Goal: Browse casually

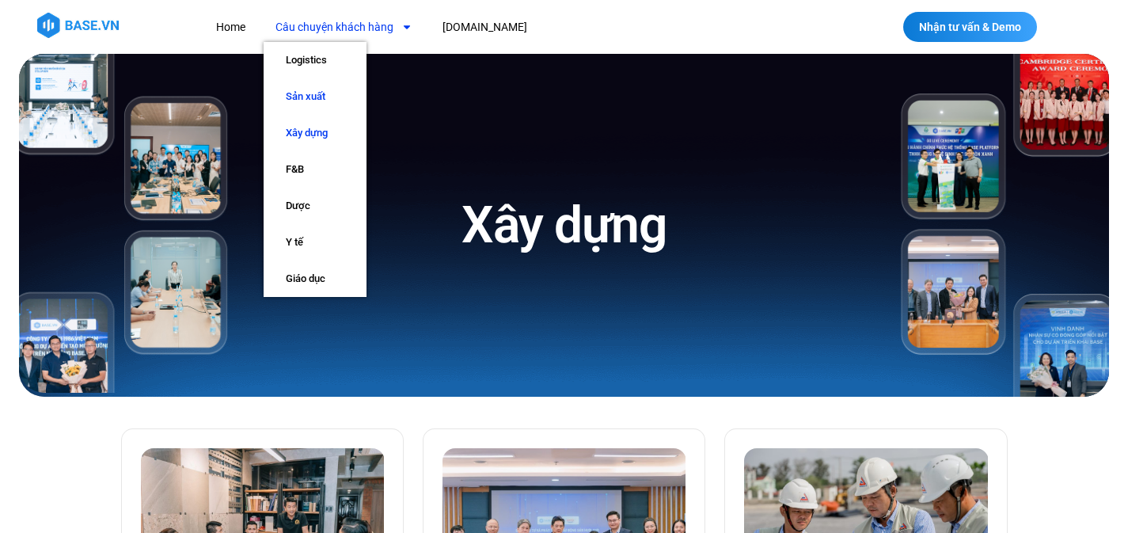
click at [297, 93] on link "Sản xuất" at bounding box center [315, 96] width 103 height 36
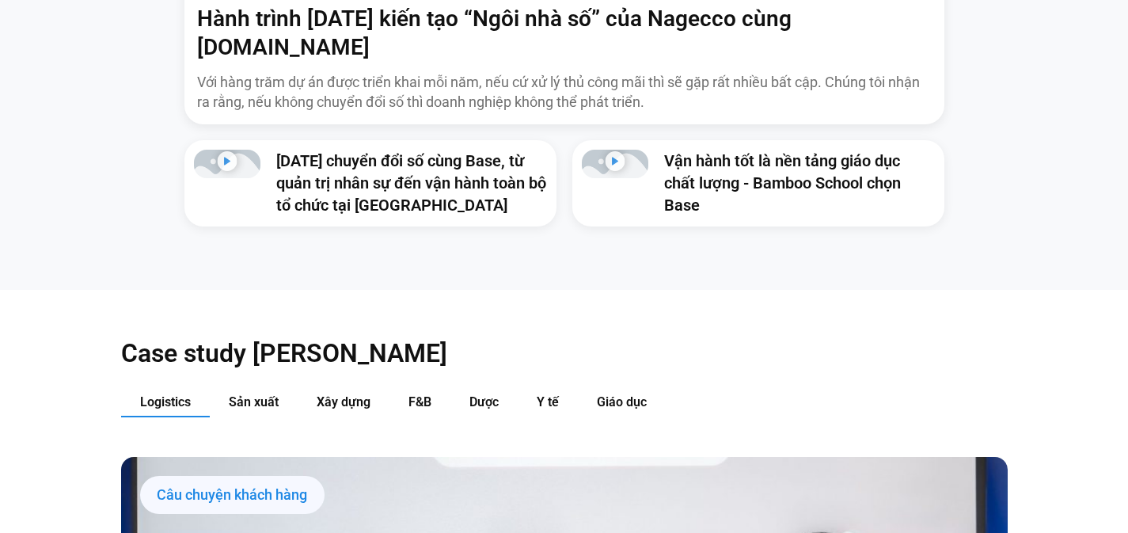
scroll to position [1068, 0]
